Goal: Contribute content: Add original content to the website for others to see

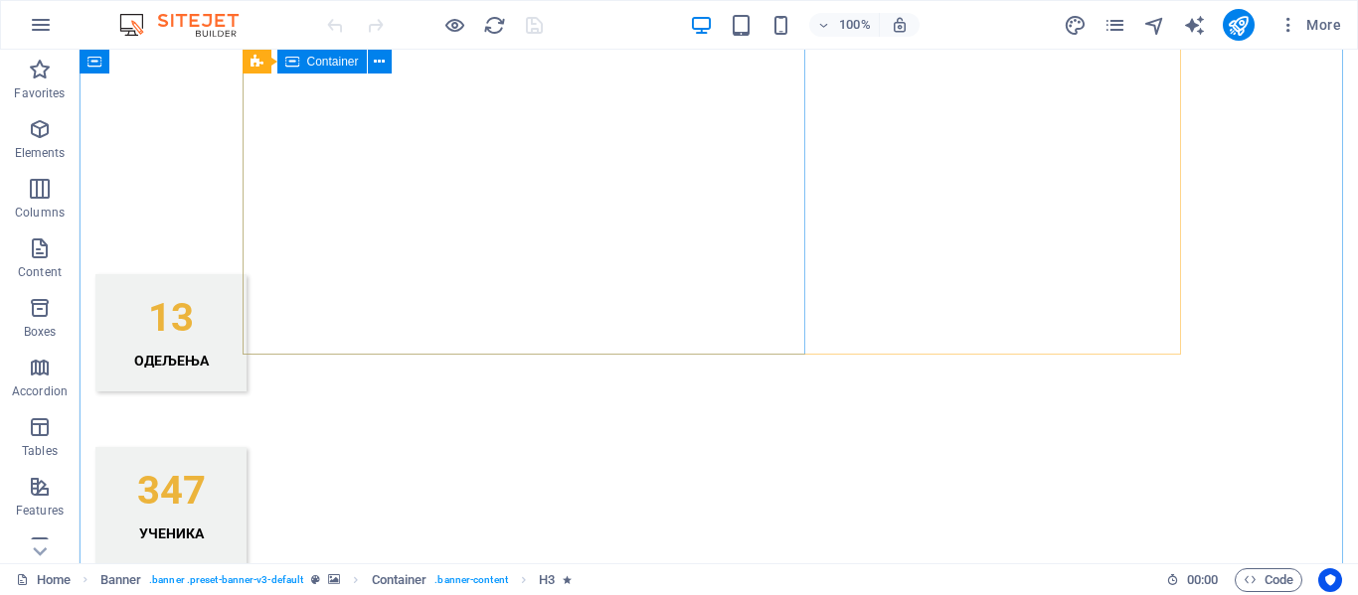
scroll to position [2087, 0]
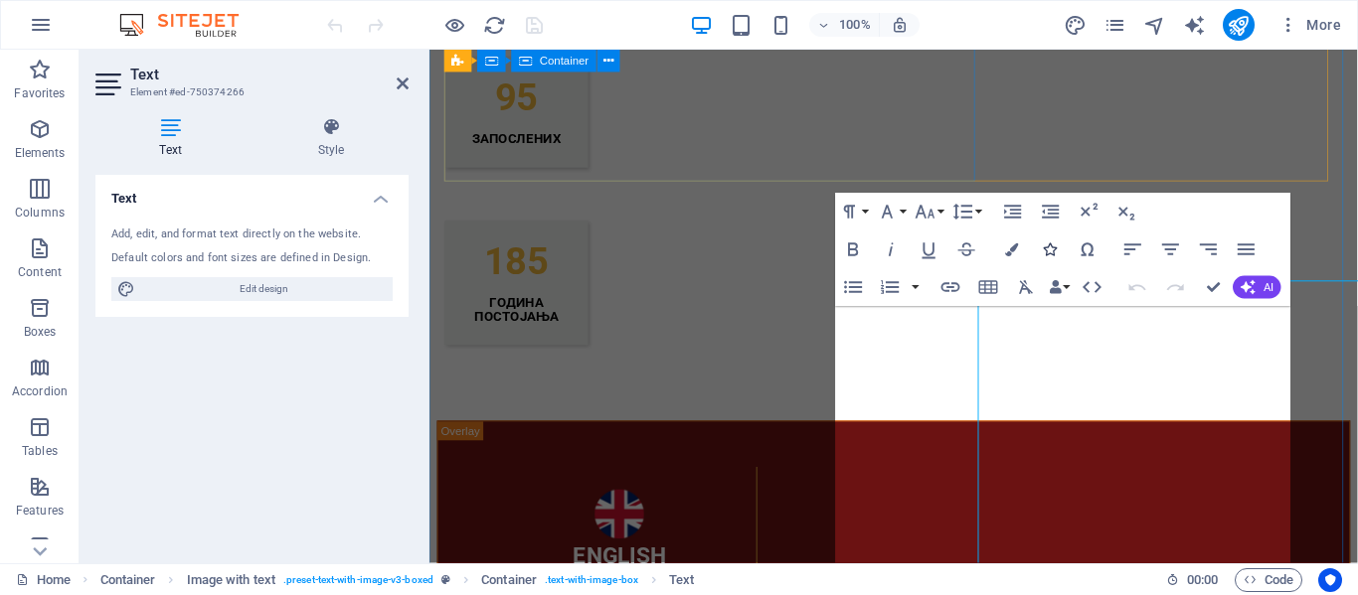
scroll to position [1814, 0]
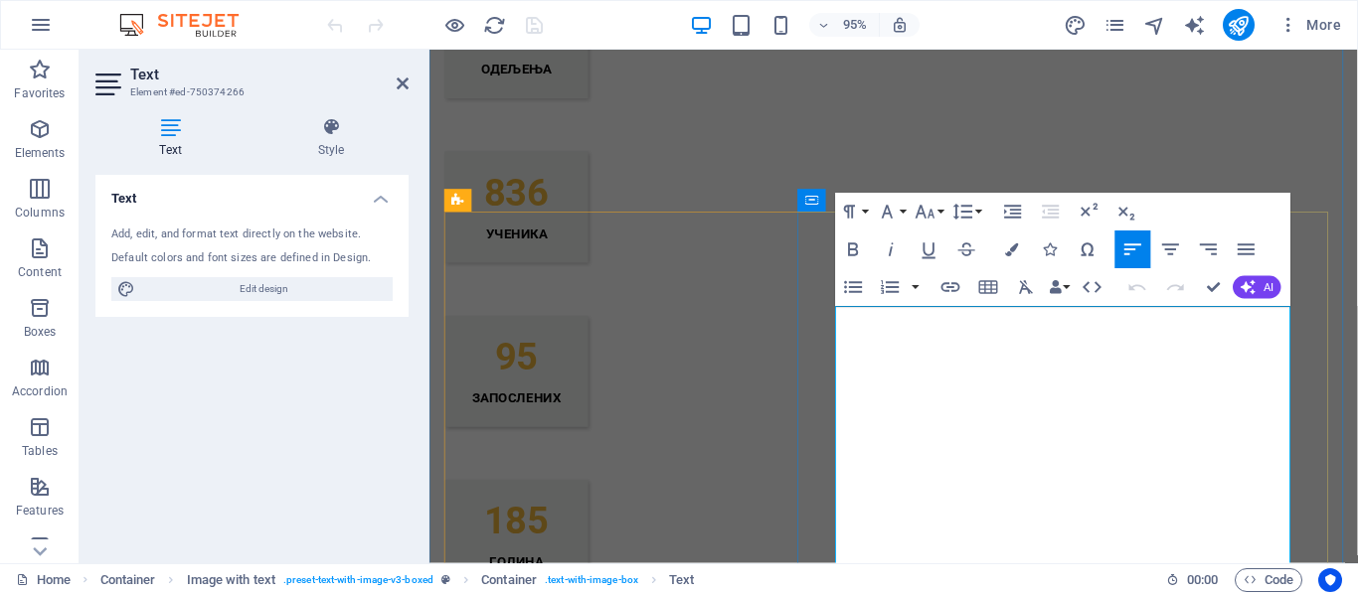
drag, startPoint x: 1210, startPoint y: 479, endPoint x: 1176, endPoint y: 481, distance: 33.8
click at [1198, 410] on icon "button" at bounding box center [1195, 411] width 19 height 17
click at [954, 279] on icon "button" at bounding box center [950, 287] width 23 height 23
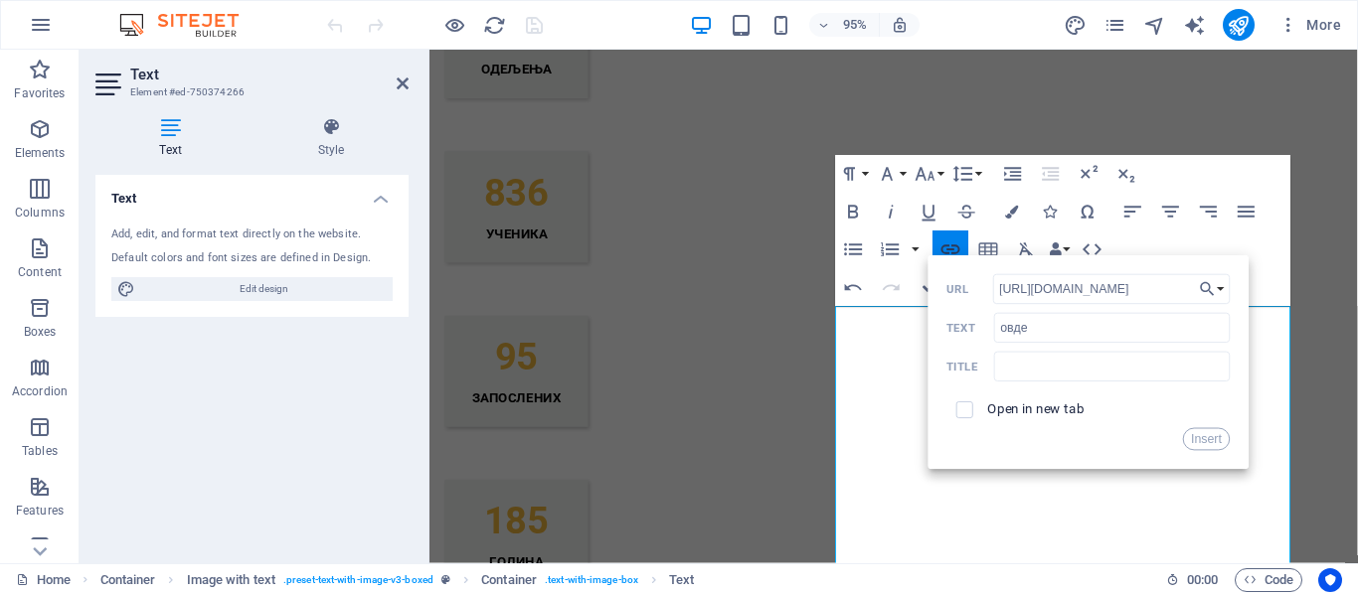
scroll to position [0, 21]
type input "[URL][DOMAIN_NAME]"
drag, startPoint x: 965, startPoint y: 403, endPoint x: 973, endPoint y: 411, distance: 11.2
click at [964, 403] on input "checkbox" at bounding box center [961, 407] width 17 height 17
checkbox input "true"
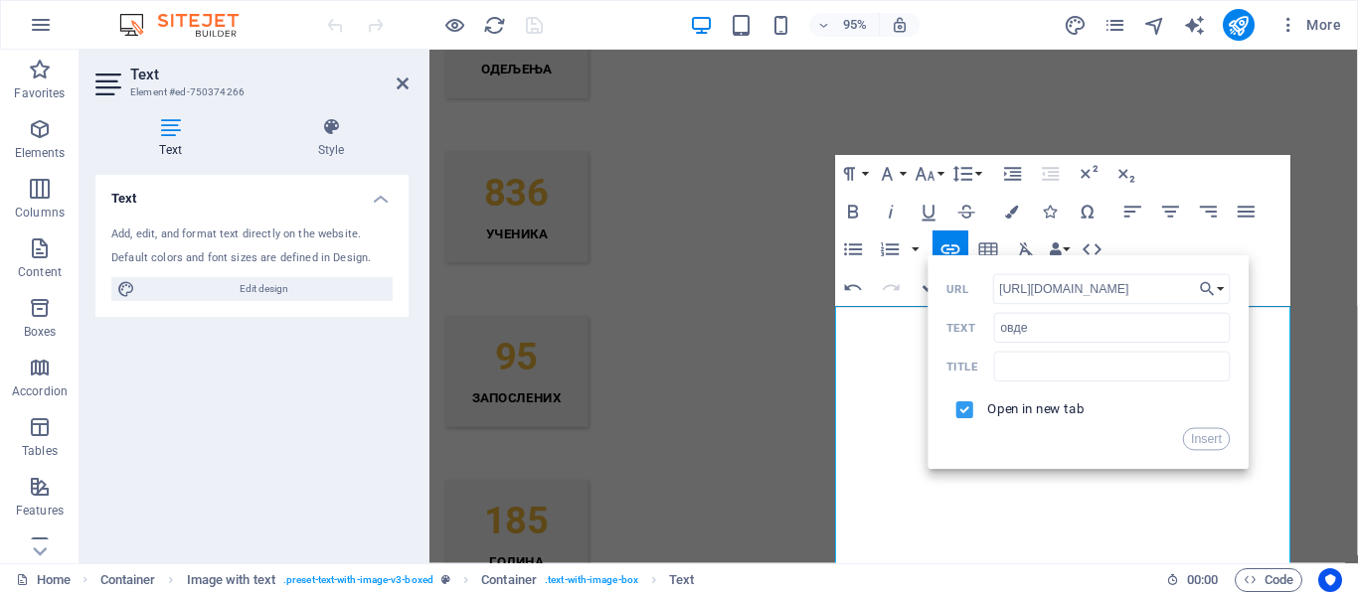
scroll to position [0, 0]
drag, startPoint x: 1224, startPoint y: 433, endPoint x: 1045, endPoint y: 281, distance: 235.5
click at [1223, 433] on button "Insert" at bounding box center [1207, 439] width 48 height 23
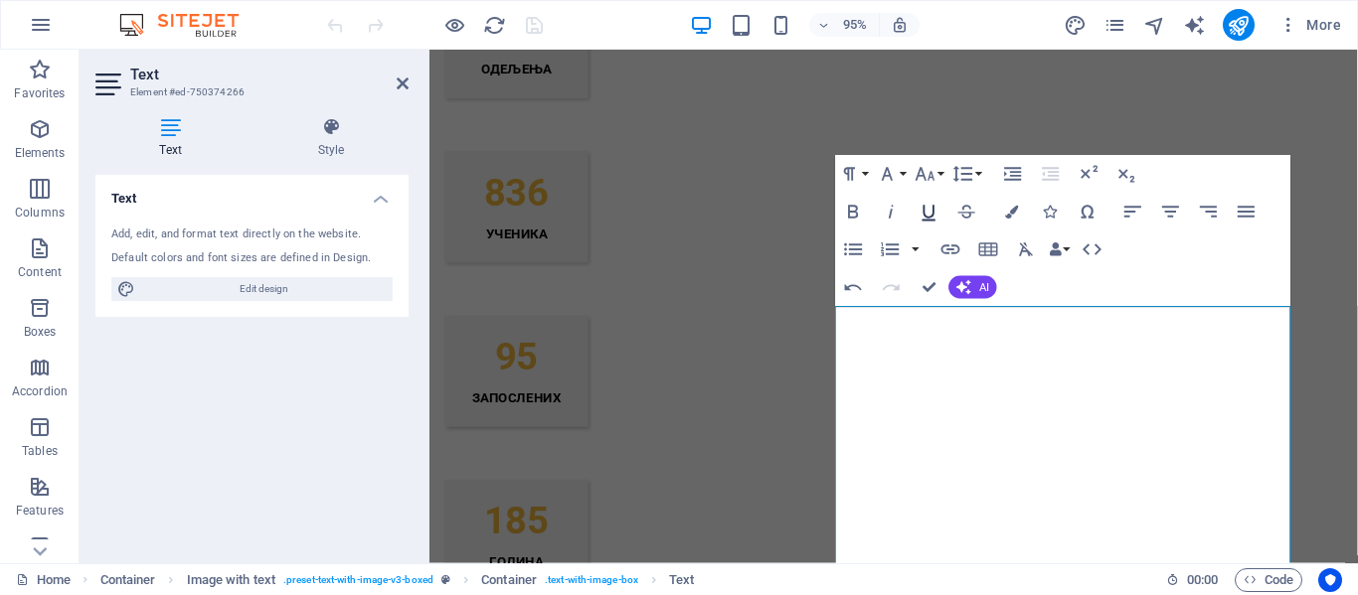
click at [920, 210] on icon "button" at bounding box center [929, 212] width 23 height 23
click at [1013, 206] on icon "button" at bounding box center [1012, 212] width 13 height 13
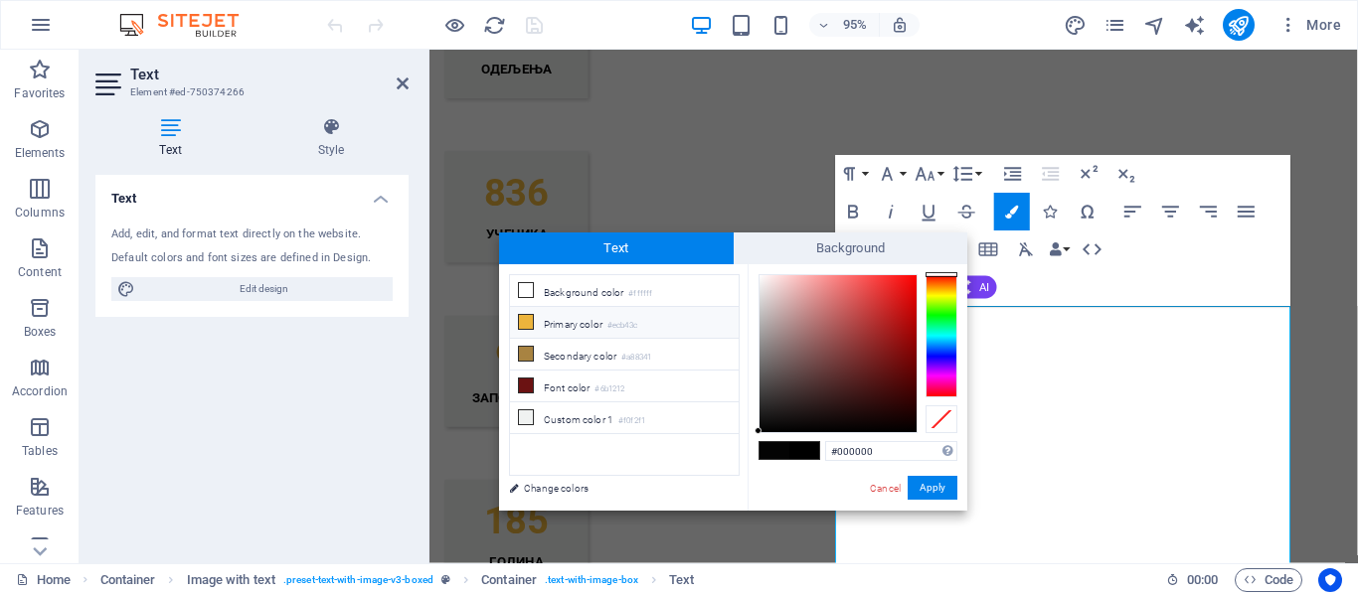
click at [564, 329] on li "Primary color #ecb43c" at bounding box center [624, 323] width 229 height 32
type input "#ecb43c"
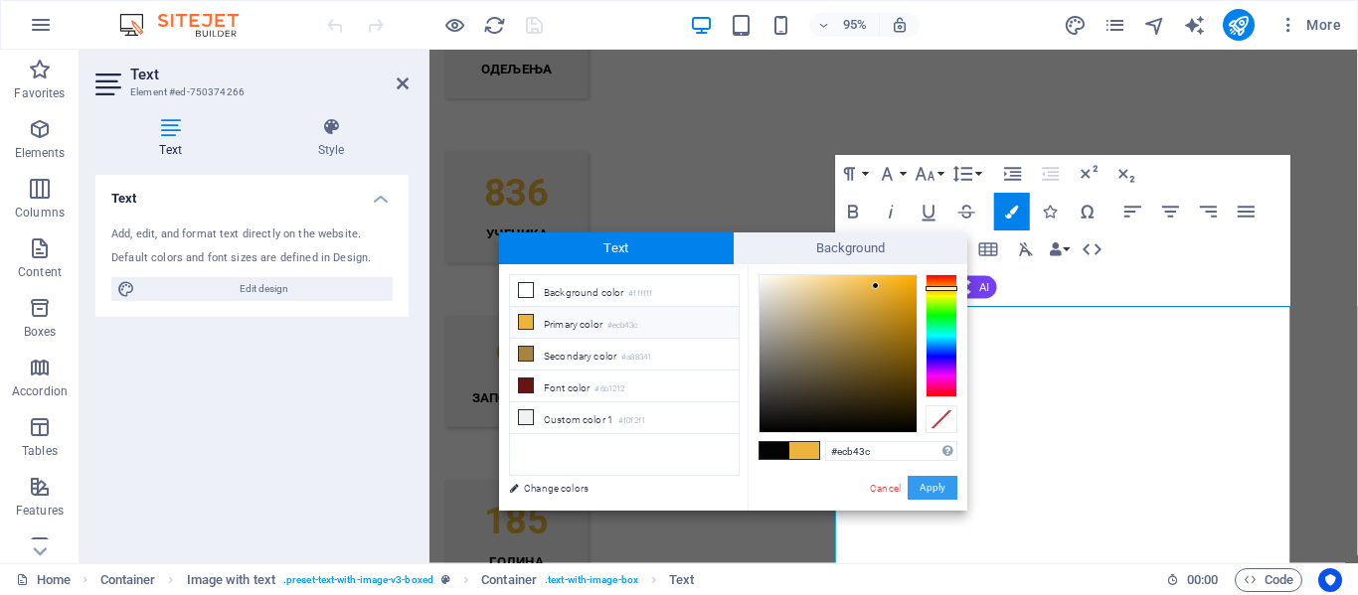
click at [945, 486] on button "Apply" at bounding box center [932, 488] width 50 height 24
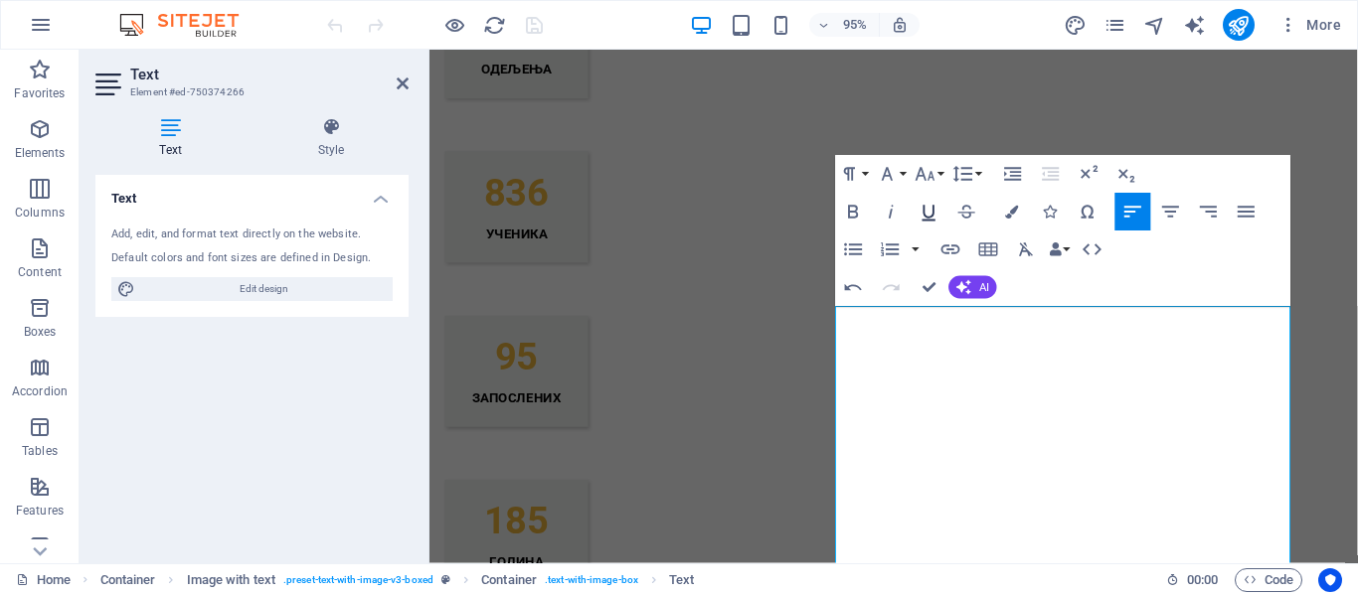
click at [923, 210] on icon "button" at bounding box center [928, 214] width 13 height 16
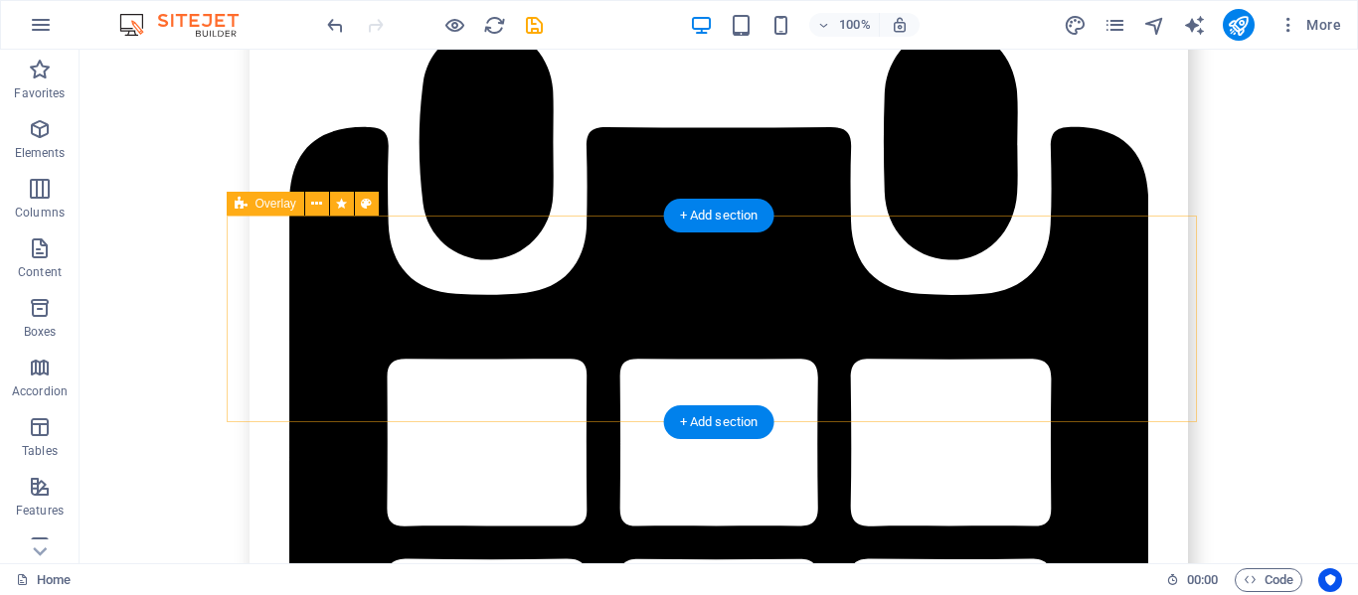
scroll to position [12023, 0]
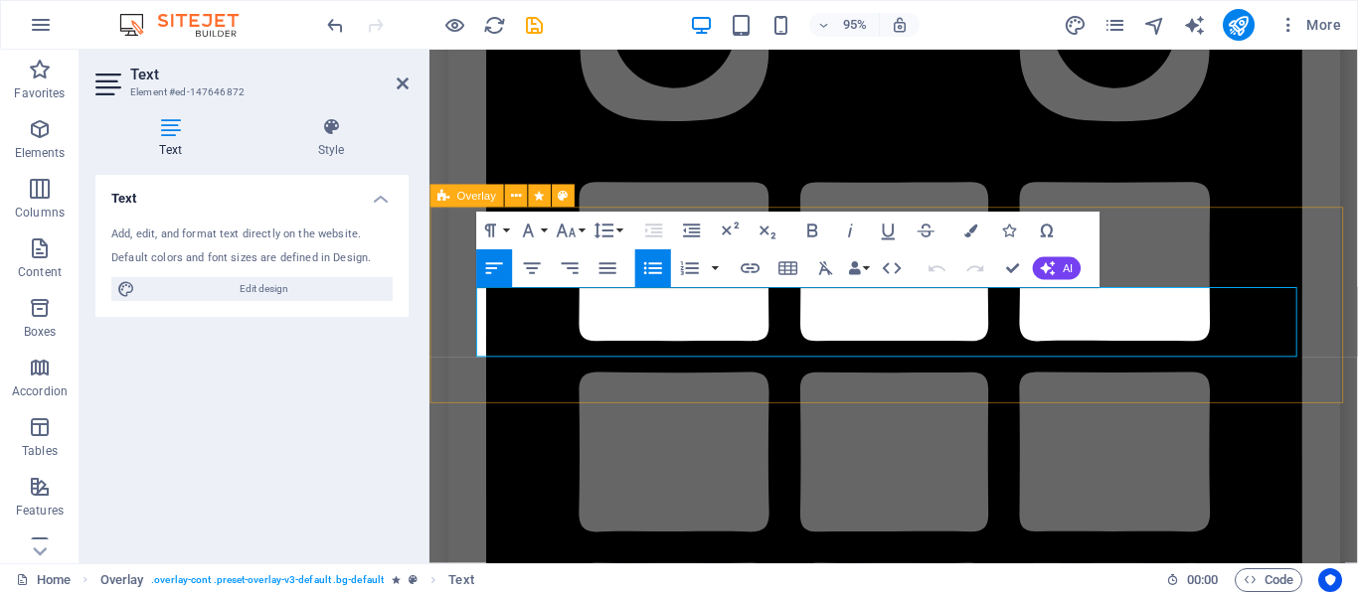
scroll to position [12033, 0]
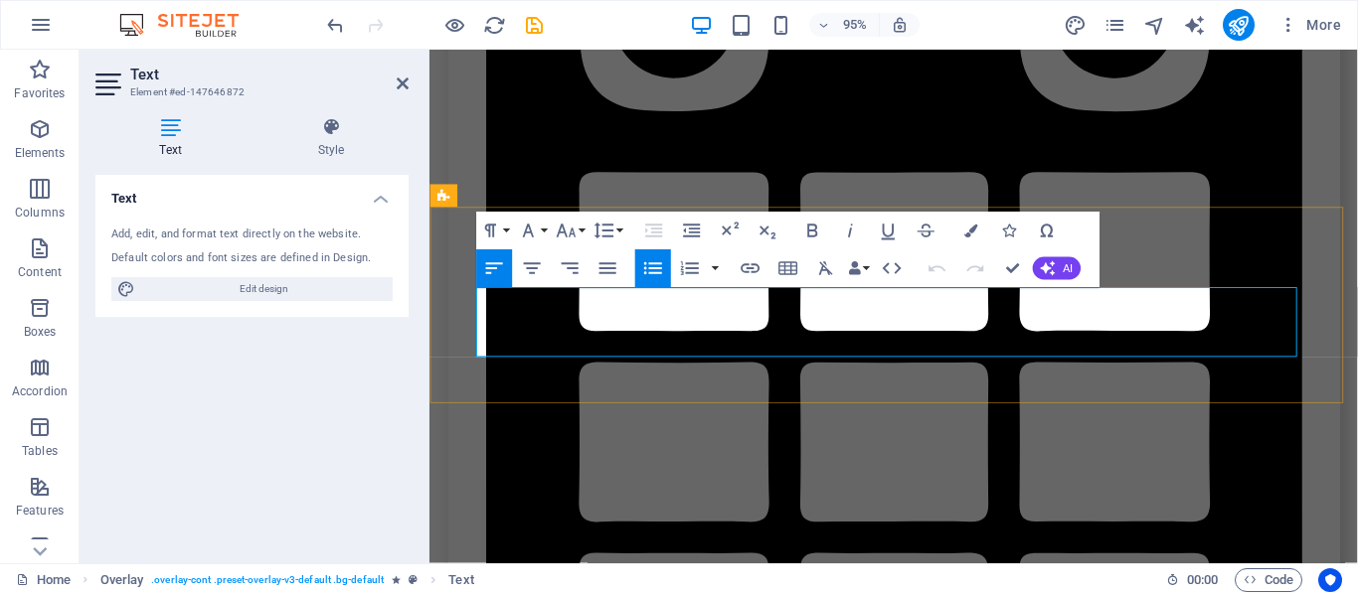
drag, startPoint x: 620, startPoint y: 356, endPoint x: 498, endPoint y: 365, distance: 122.6
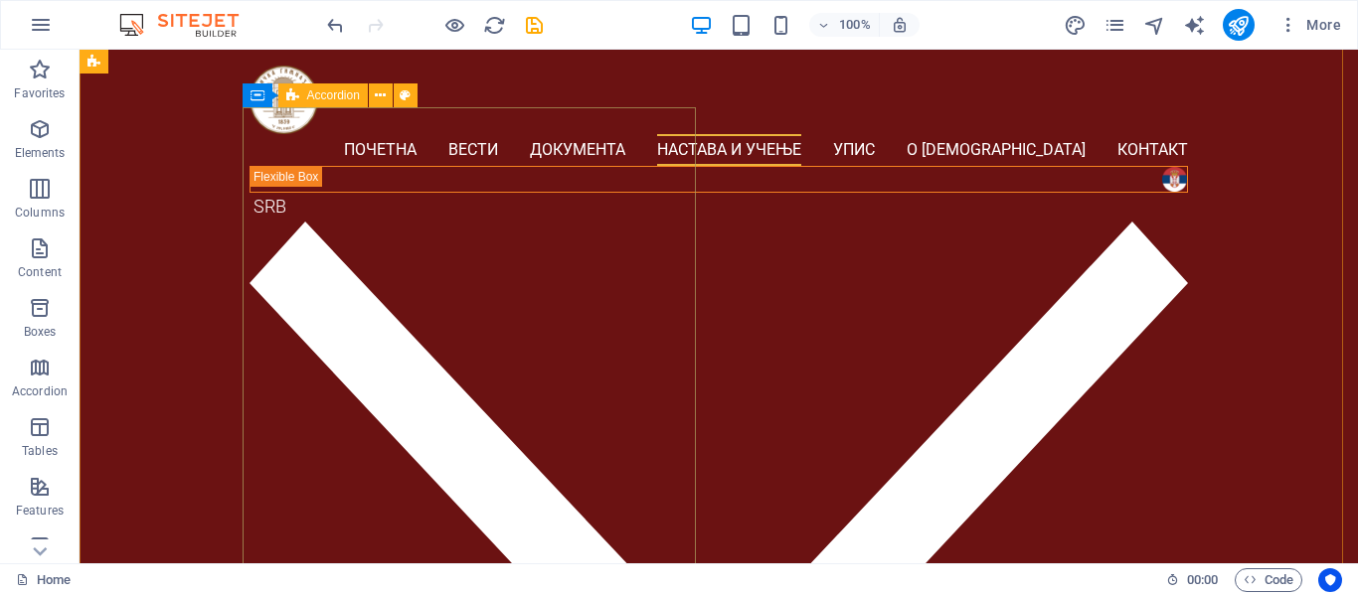
scroll to position [5573, 0]
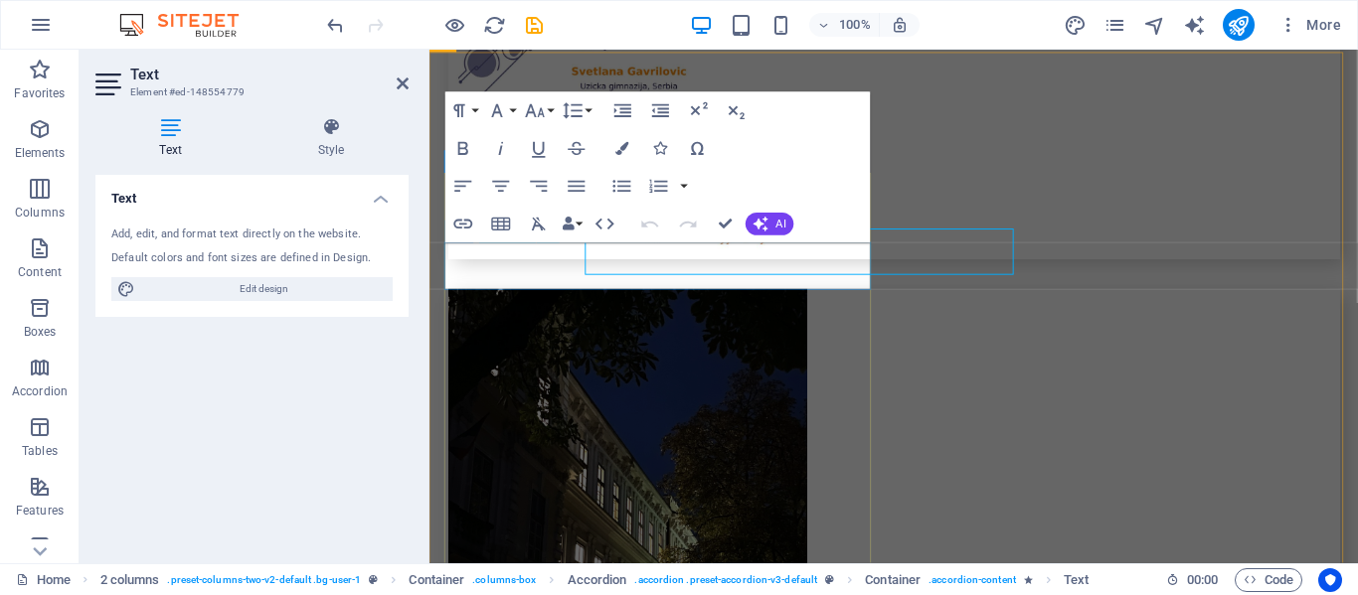
scroll to position [5590, 0]
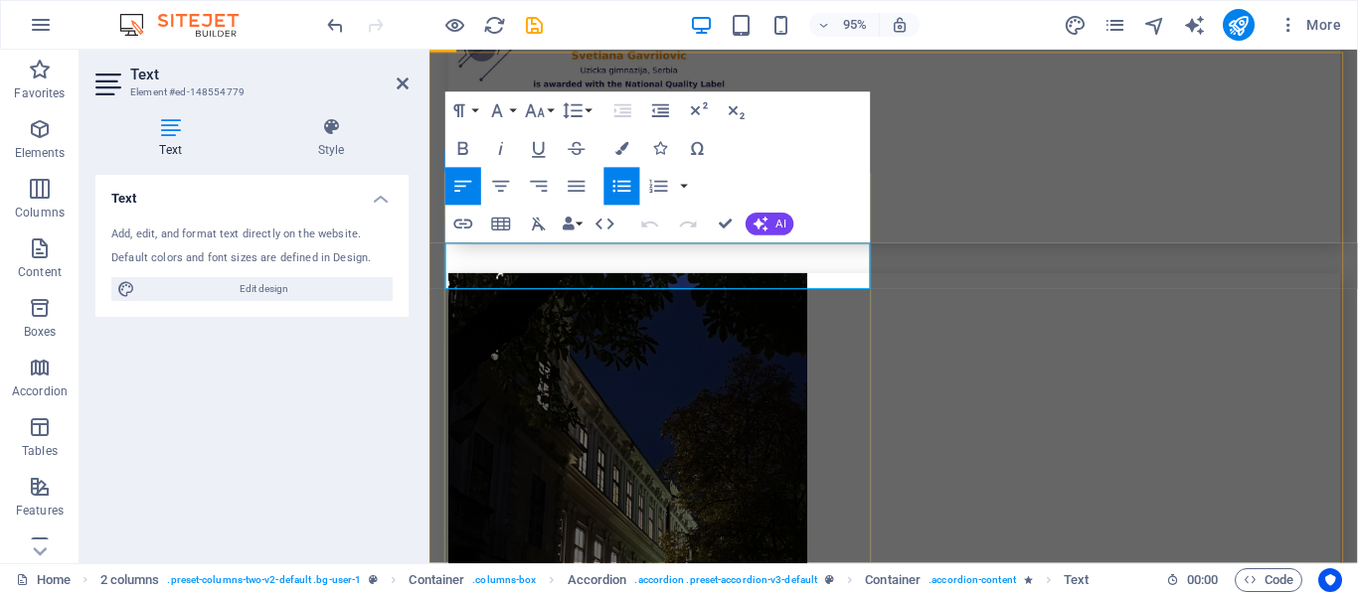
drag, startPoint x: 820, startPoint y: 261, endPoint x: 483, endPoint y: 264, distance: 336.9
click at [672, 200] on icon "button" at bounding box center [680, 209] width 23 height 23
click at [464, 219] on icon "button" at bounding box center [463, 224] width 23 height 23
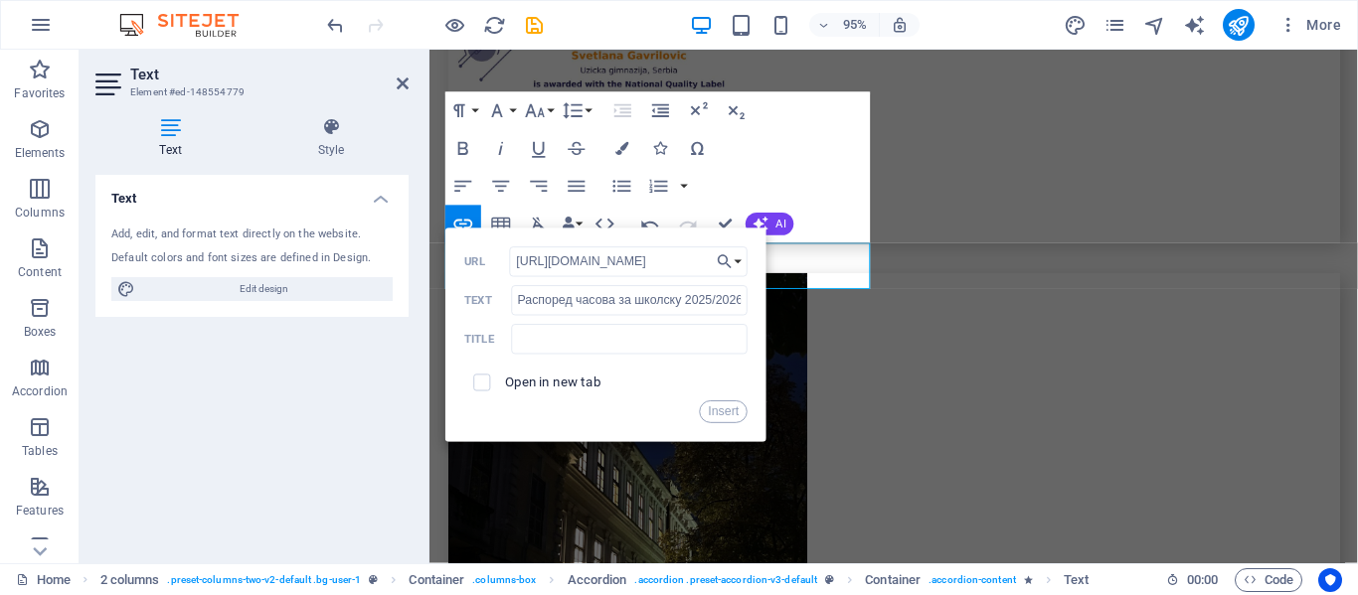
scroll to position [0, 21]
type input "[URL][DOMAIN_NAME]"
click at [482, 387] on input "checkbox" at bounding box center [479, 380] width 17 height 17
checkbox input "true"
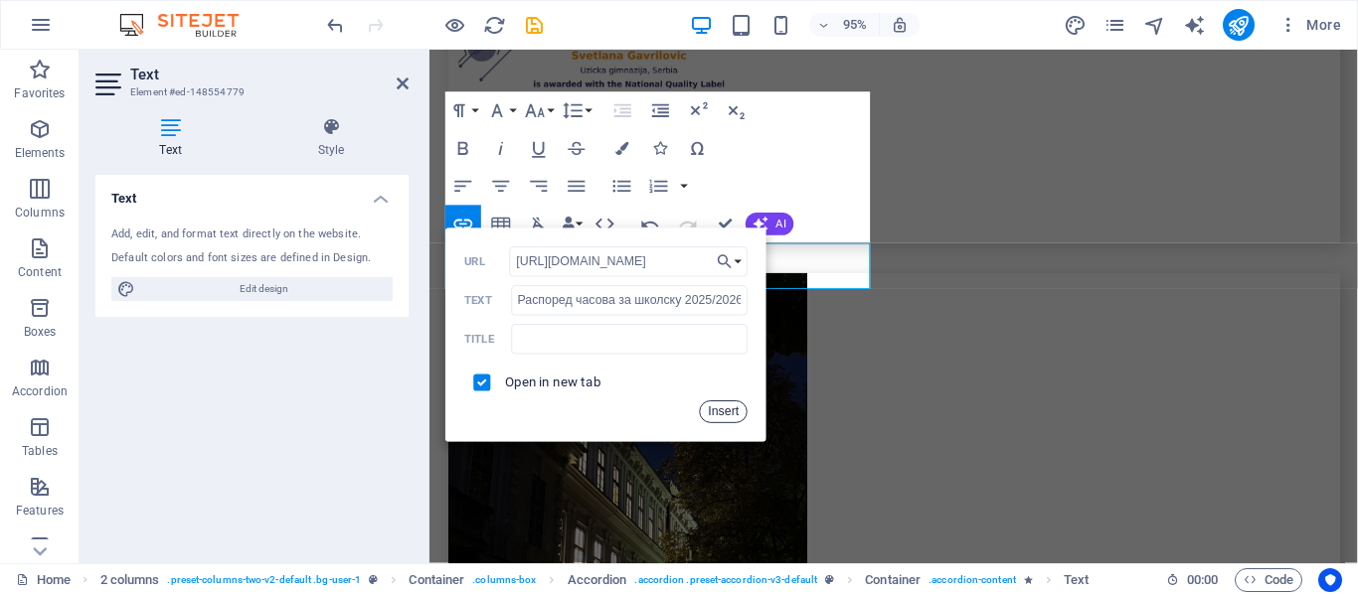
click at [726, 410] on button "Insert" at bounding box center [724, 412] width 48 height 23
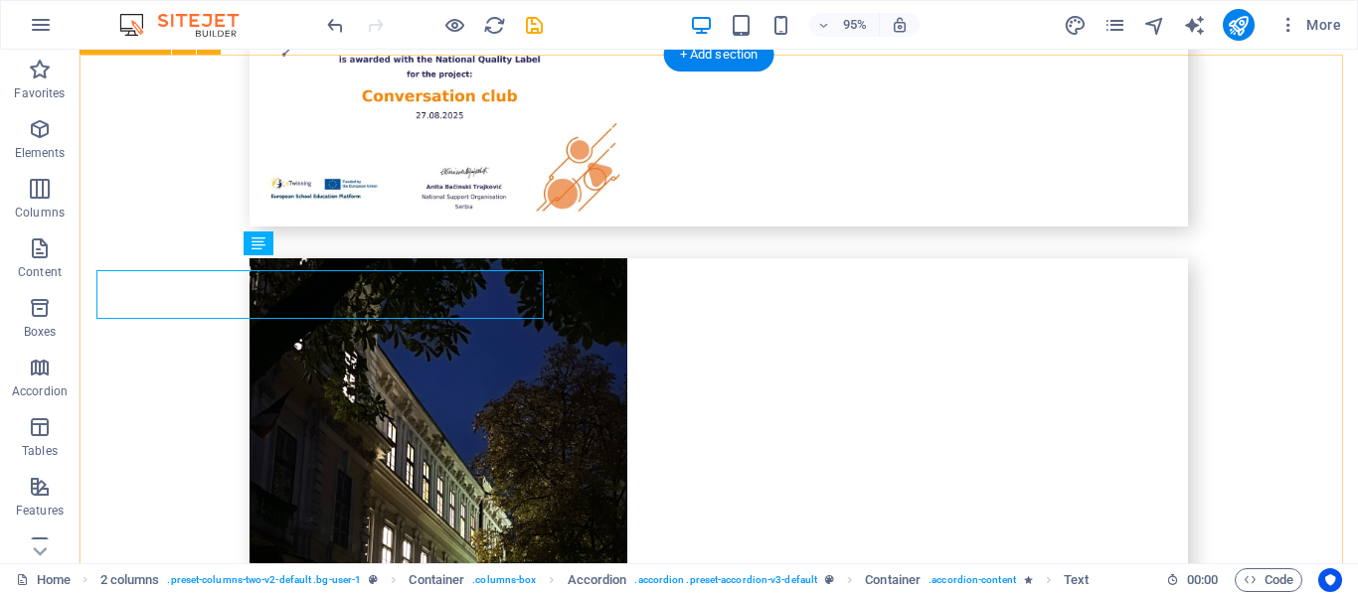
scroll to position [5573, 0]
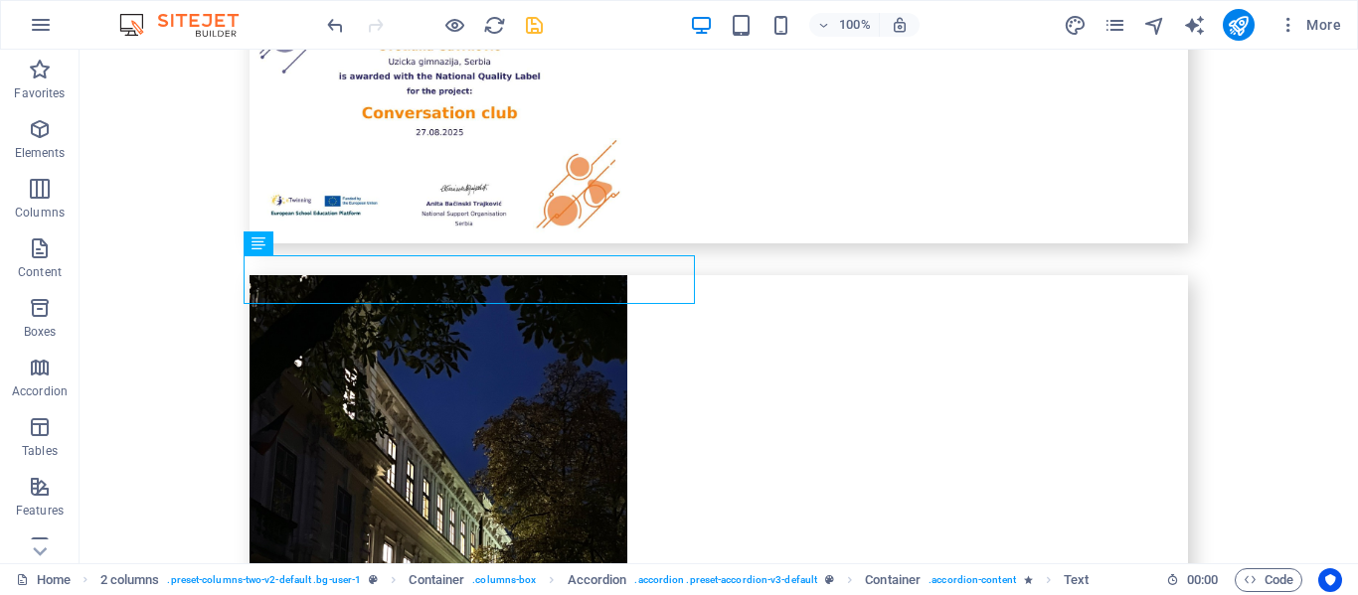
click at [528, 23] on icon "save" at bounding box center [534, 25] width 23 height 23
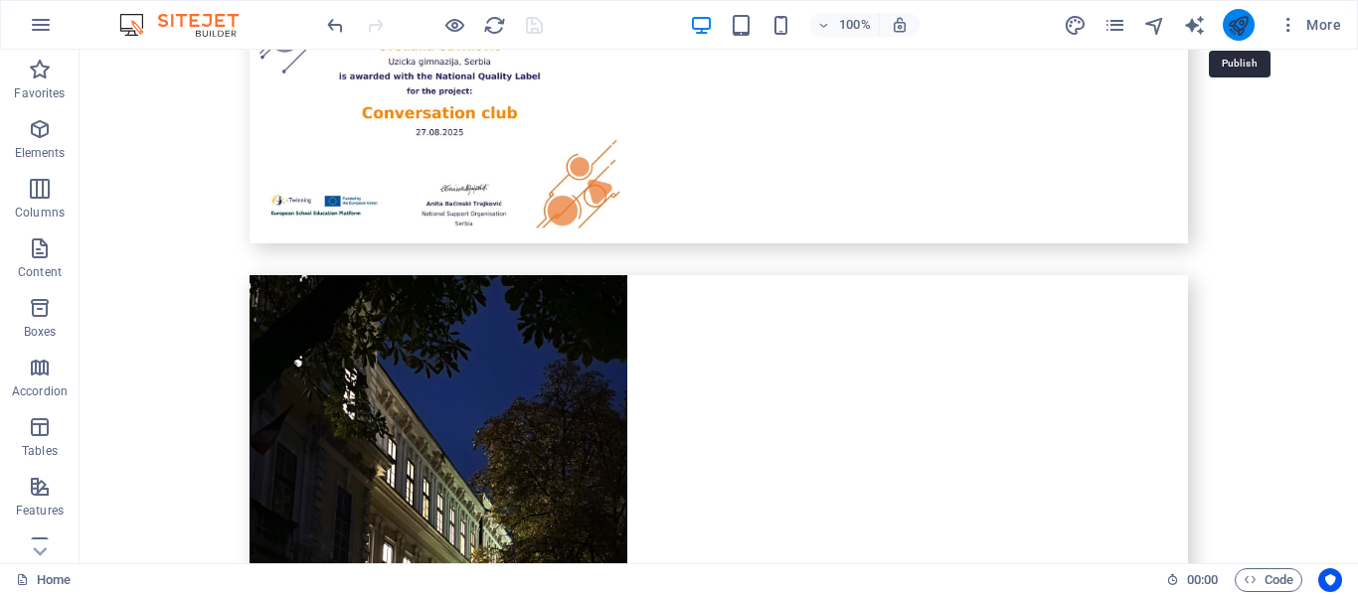
click at [1231, 20] on icon "publish" at bounding box center [1237, 25] width 23 height 23
